Goal: Information Seeking & Learning: Check status

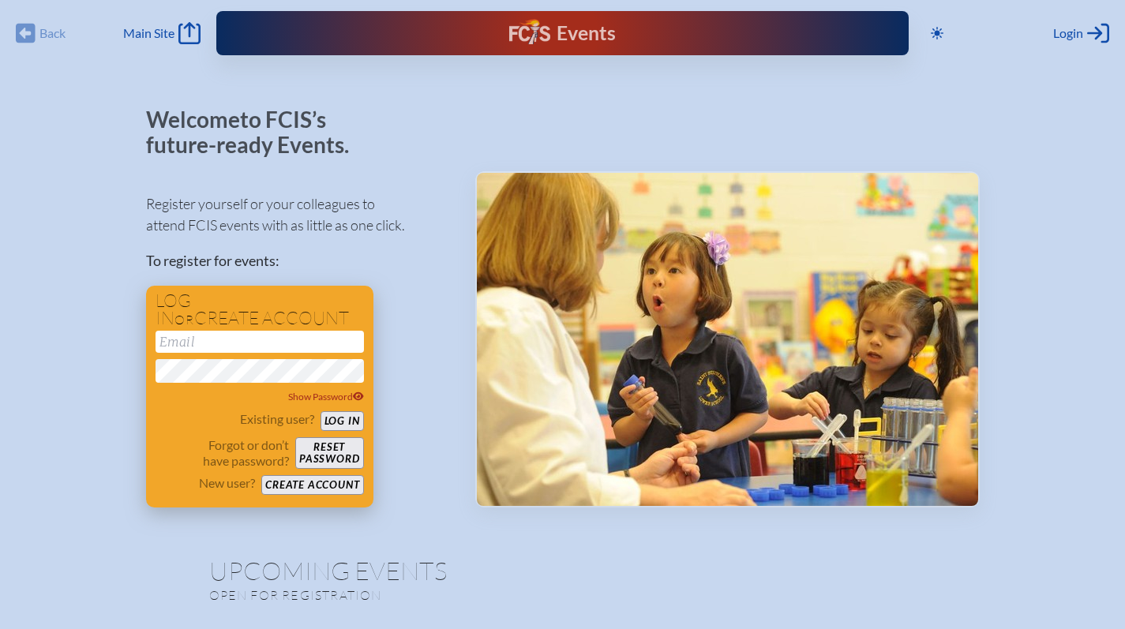
type input "[EMAIL_ADDRESS][DOMAIN_NAME]"
click at [337, 419] on button "Log in" at bounding box center [342, 421] width 43 height 20
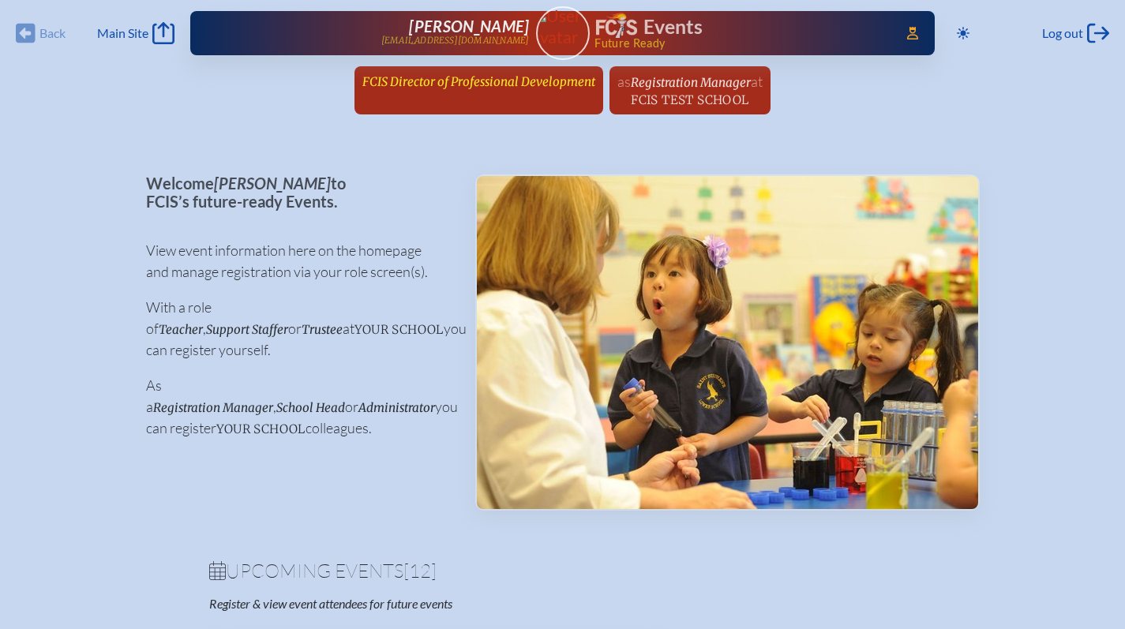
click at [471, 92] on link "FCIS Director of Professional Development since [DATE]" at bounding box center [479, 81] width 246 height 30
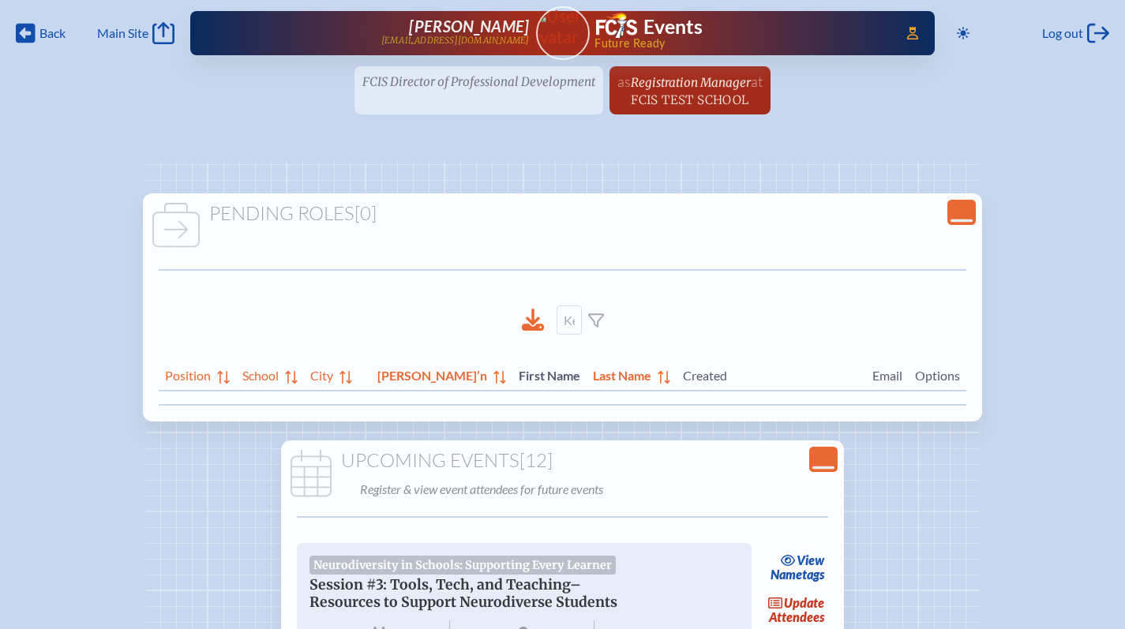
click at [824, 456] on icon "Close Console" at bounding box center [823, 459] width 22 height 22
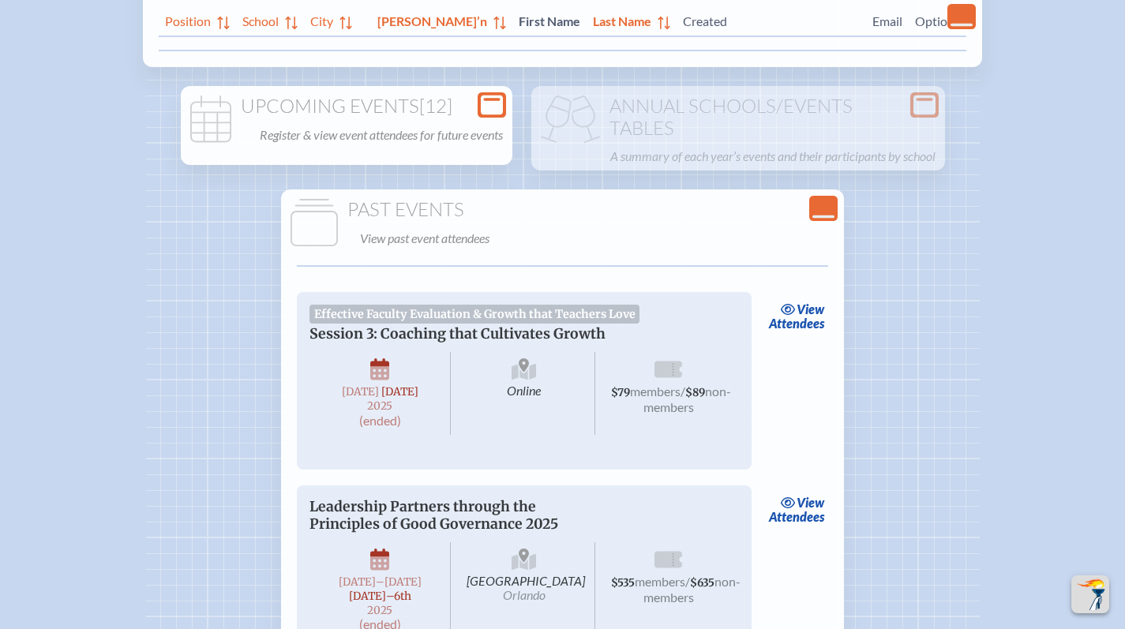
scroll to position [394, 0]
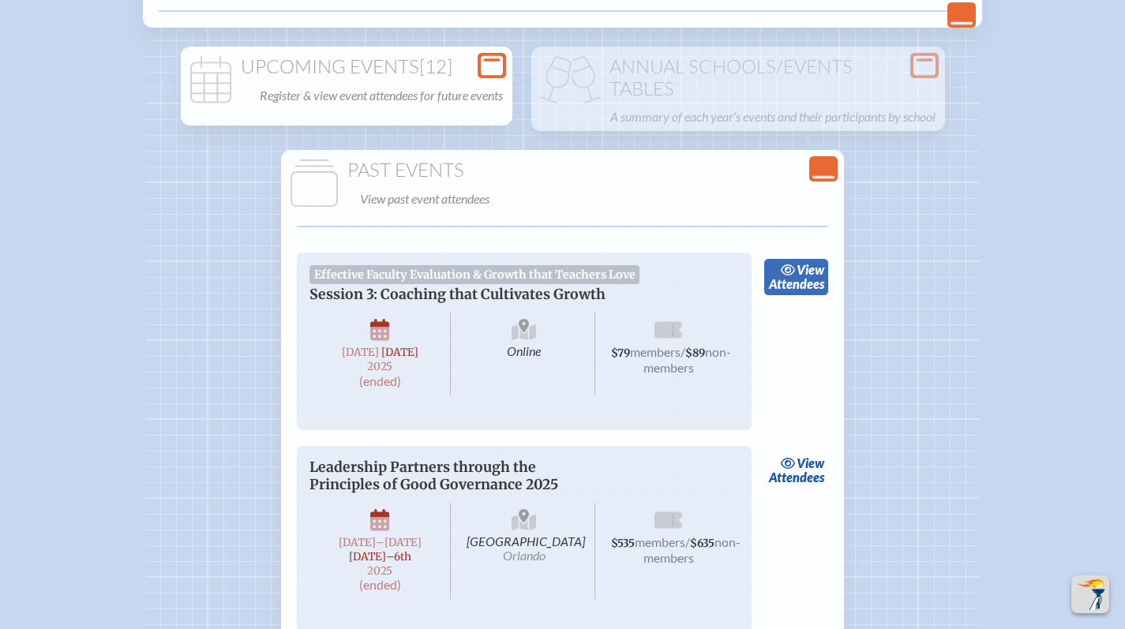
click at [812, 277] on span "view" at bounding box center [811, 269] width 28 height 15
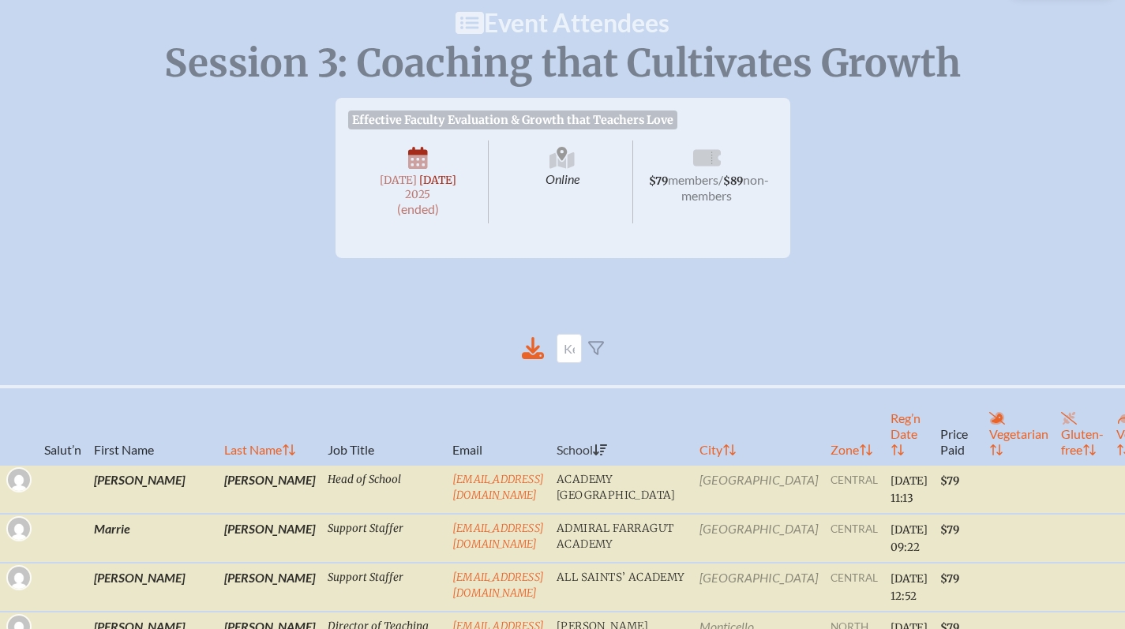
scroll to position [152, 0]
click at [531, 348] on icon at bounding box center [533, 348] width 22 height 22
click at [791, 24] on h1 "Event Attendees" at bounding box center [562, 22] width 1125 height 25
